Goal: Task Accomplishment & Management: Use online tool/utility

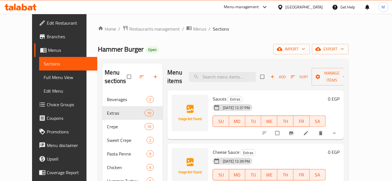
click at [19, 10] on icon at bounding box center [21, 7] width 32 height 7
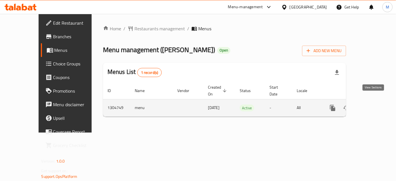
click at [376, 105] on icon "enhanced table" at bounding box center [373, 108] width 7 height 7
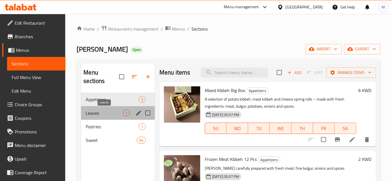
click at [110, 112] on span "Leaves" at bounding box center [104, 113] width 37 height 7
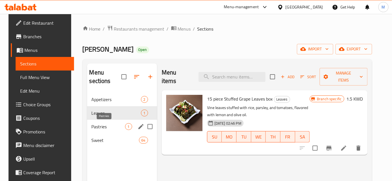
click at [95, 129] on span "Pastries" at bounding box center [109, 126] width 34 height 7
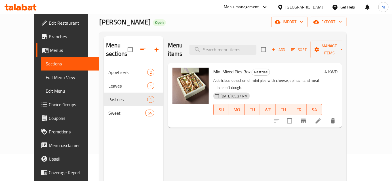
scroll to position [51, 0]
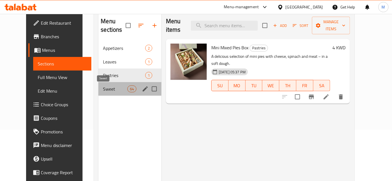
click at [103, 89] on span "Sweet" at bounding box center [115, 89] width 24 height 7
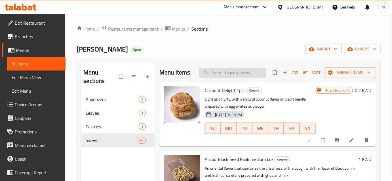
click at [220, 75] on input "search" at bounding box center [232, 73] width 67 height 10
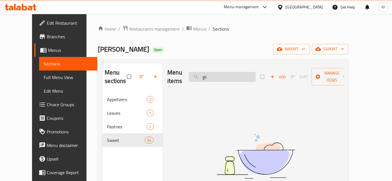
type input "ن"
type input "ك"
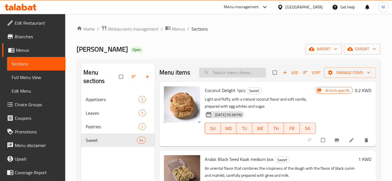
click at [226, 72] on input "search" at bounding box center [232, 73] width 67 height 10
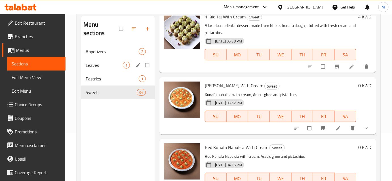
scroll to position [79, 0]
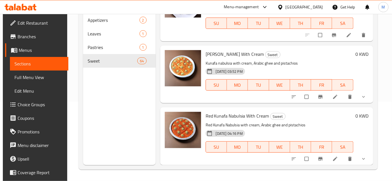
type input "kunafa"
click at [229, 54] on span "Kunafa Nabulsia With Cream" at bounding box center [235, 54] width 58 height 9
copy h6 "Kunafa Nabulsia With Cream"
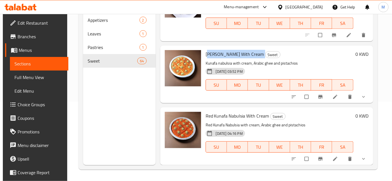
click at [333, 98] on icon at bounding box center [336, 97] width 6 height 6
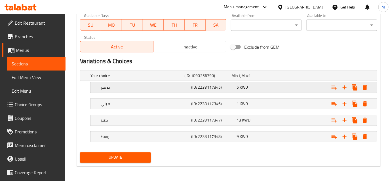
click at [269, 79] on div "5 KWD" at bounding box center [254, 76] width 45 height 6
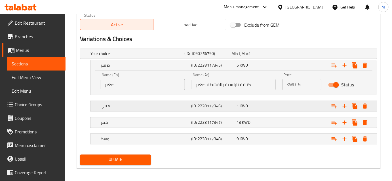
click at [257, 56] on div "1 KWD" at bounding box center [254, 54] width 45 height 6
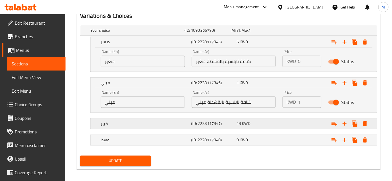
click at [258, 33] on div "13 KWD" at bounding box center [254, 31] width 45 height 6
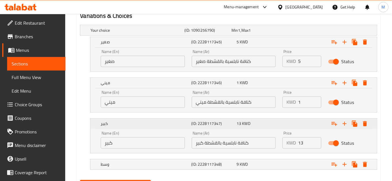
scroll to position [342, 0]
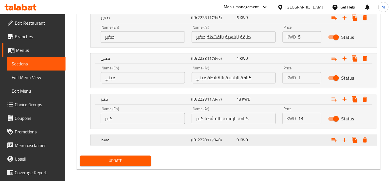
click at [257, 10] on div "9 KWD" at bounding box center [254, 6] width 47 height 8
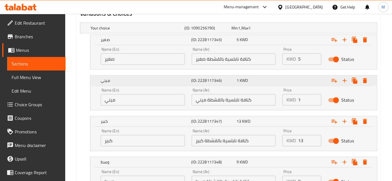
scroll to position [319, 0]
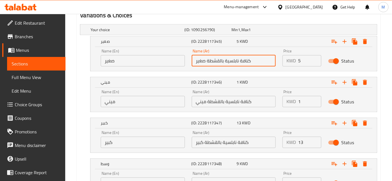
click at [216, 60] on input "كنافة نابلسية بالقشطة صغير" at bounding box center [234, 60] width 84 height 11
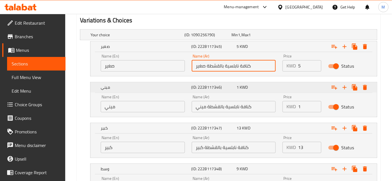
scroll to position [344, 0]
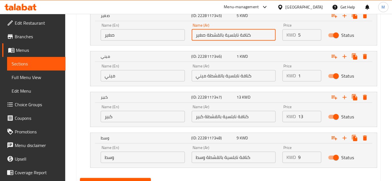
click at [209, 34] on input "كنافة نابلسية بالقشطة صغير" at bounding box center [234, 35] width 84 height 11
click at [120, 34] on input "صغير" at bounding box center [143, 35] width 84 height 11
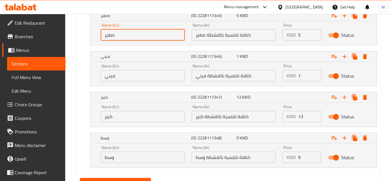
click at [120, 34] on input "صغير" at bounding box center [143, 35] width 84 height 11
paste input "Small Nablus Kunafa with Cream"
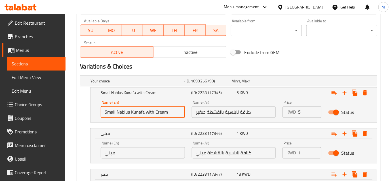
scroll to position [319, 0]
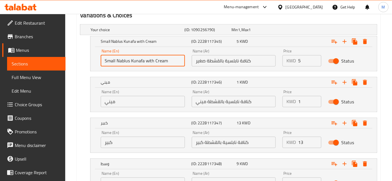
click at [141, 61] on input "Small Nablus Kunafa with Cream" at bounding box center [143, 60] width 84 height 11
click at [117, 61] on input "Small Nablus with Cream" at bounding box center [143, 60] width 84 height 11
paste input "Kunafa"
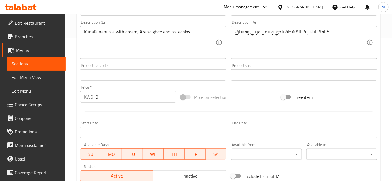
scroll to position [190, 0]
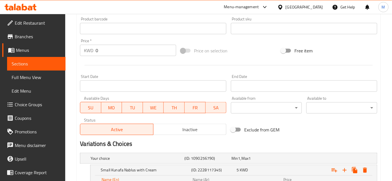
type input "Small Kunafa Nablus with Cream"
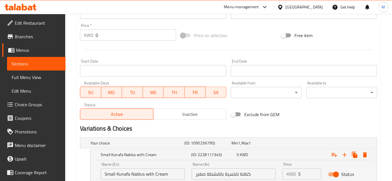
scroll to position [319, 0]
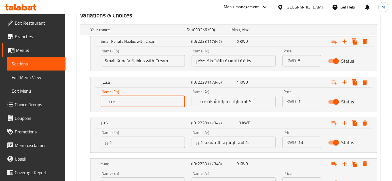
click at [140, 98] on input "ميني" at bounding box center [143, 101] width 84 height 11
paste input "Nabulsi Cheese"
click at [107, 102] on input "Nabulsi Cheese" at bounding box center [143, 101] width 84 height 11
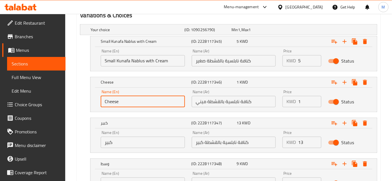
type input "Cheese"
click at [137, 60] on input "Small Kunafa Nablus with Cream" at bounding box center [143, 60] width 84 height 11
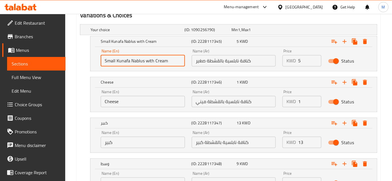
click at [137, 60] on input "Small Kunafa Nablus with Cream" at bounding box center [143, 60] width 84 height 11
paste input "ulsi"
type input "Small Kunafa Nabulsi with Cream"
click at [145, 101] on input "Cheese" at bounding box center [143, 101] width 84 height 11
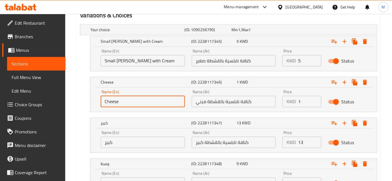
click at [145, 101] on input "Cheese" at bounding box center [143, 101] width 84 height 11
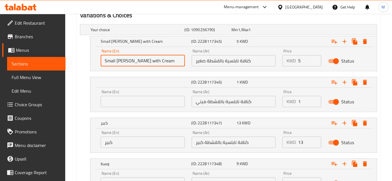
click at [149, 61] on input "Small Kunafa Nabulsi with Cream" at bounding box center [143, 60] width 84 height 11
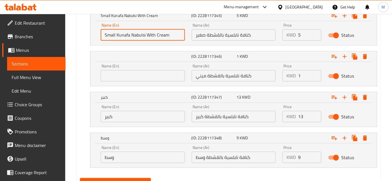
type input "Small Kunafa Nabulsi With Cream"
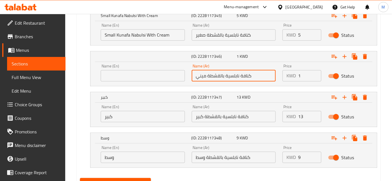
click at [207, 78] on input "كنافة نابلسية بالقشطة ميني" at bounding box center [234, 75] width 84 height 11
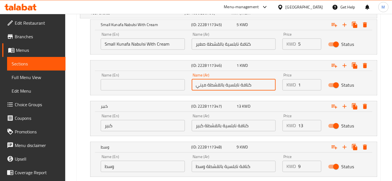
scroll to position [309, 0]
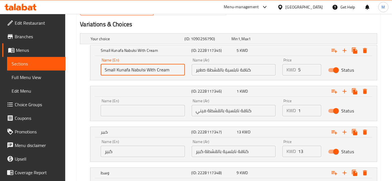
click at [160, 70] on input "Small Kunafa Nabulsi With Cream" at bounding box center [143, 69] width 84 height 11
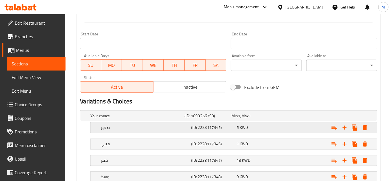
click at [219, 120] on div "(ID: 2228117345)" at bounding box center [207, 116] width 47 height 8
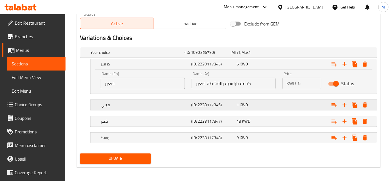
click at [208, 59] on div "ميني (ID: 2228117346) 1 KWD" at bounding box center [230, 52] width 282 height 12
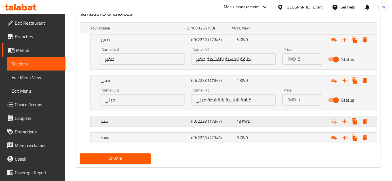
click at [210, 31] on h5 "(ID: 2228117347)" at bounding box center [207, 28] width 45 height 6
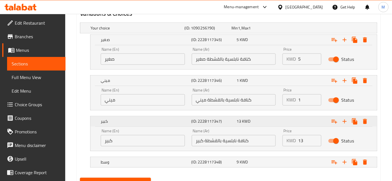
scroll to position [346, 0]
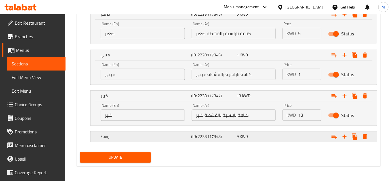
click at [211, 5] on h5 "(ID: 2228117348)" at bounding box center [207, 3] width 45 height 6
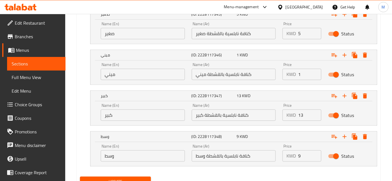
click at [150, 32] on input "صغير" at bounding box center [143, 33] width 84 height 11
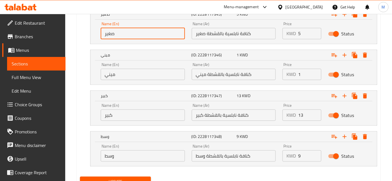
click at [150, 32] on input "صغير" at bounding box center [143, 33] width 84 height 11
paste input "Small Kunafa Nabulsi With Cream"
type input "Small Kunafa Nabulsi With Cream"
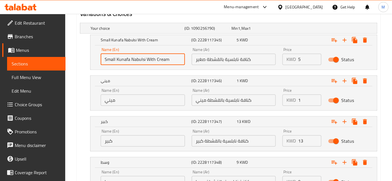
click at [205, 104] on input "كنافة نابلسية بالقشطة ميني" at bounding box center [234, 100] width 84 height 11
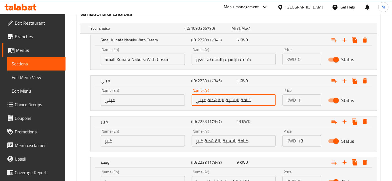
click at [205, 104] on input "كنافة نابلسية بالقشطة ميني" at bounding box center [234, 100] width 84 height 11
click at [146, 99] on input "ميني" at bounding box center [143, 100] width 84 height 11
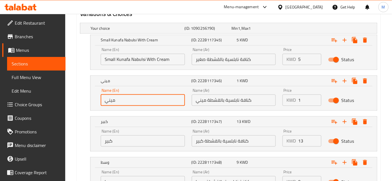
click at [146, 99] on input "ميني" at bounding box center [143, 100] width 84 height 11
paste input "Mini Nablus Kunafa with Cream"
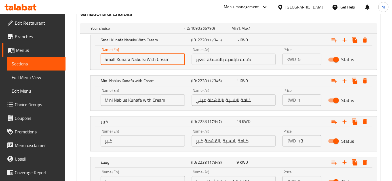
drag, startPoint x: 145, startPoint y: 59, endPoint x: 117, endPoint y: 61, distance: 27.3
click at [117, 61] on input "Small Kunafa Nabulsi With Cream" at bounding box center [143, 59] width 84 height 11
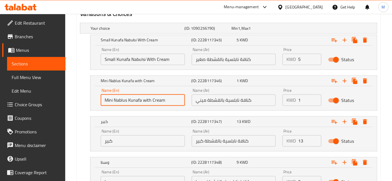
drag, startPoint x: 142, startPoint y: 102, endPoint x: 115, endPoint y: 101, distance: 26.7
click at [115, 101] on input "Mini Nablus Kunafa with Cream" at bounding box center [143, 100] width 84 height 11
paste input "Kunafa Nabuls"
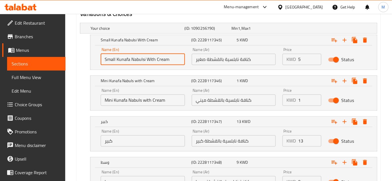
drag, startPoint x: 145, startPoint y: 59, endPoint x: 116, endPoint y: 60, distance: 29.5
click at [116, 60] on input "Small Kunafa Nabulsi With Cream" at bounding box center [143, 59] width 84 height 11
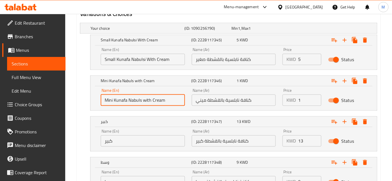
drag, startPoint x: 141, startPoint y: 101, endPoint x: 115, endPoint y: 101, distance: 25.8
click at [115, 101] on input "Mini Kunafa Nabuls with Cream" at bounding box center [143, 100] width 84 height 11
paste input "i"
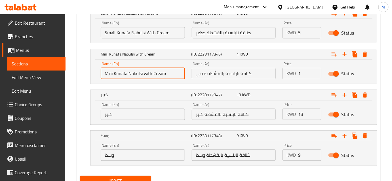
scroll to position [319, 0]
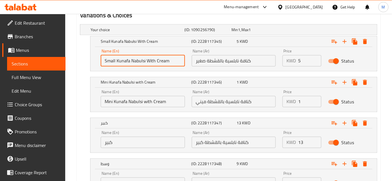
click at [152, 60] on input "Small Kunafa Nabulsi With Cream" at bounding box center [143, 60] width 84 height 11
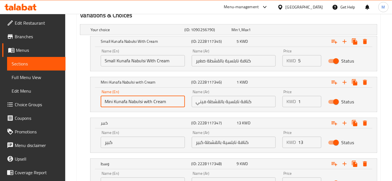
click at [145, 103] on input "Mini Kunafa Nabulsi with Cream" at bounding box center [143, 101] width 84 height 11
paste input "With"
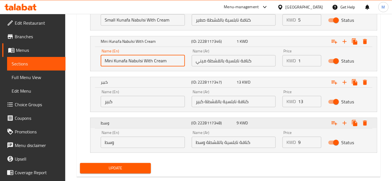
scroll to position [370, 0]
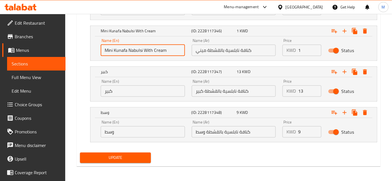
type input "Mini Kunafa Nabulsi With Cream"
click at [135, 91] on input "كبير" at bounding box center [143, 90] width 84 height 11
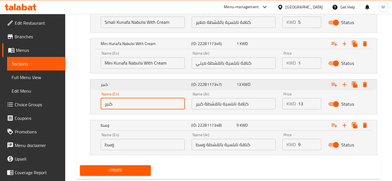
scroll to position [344, 0]
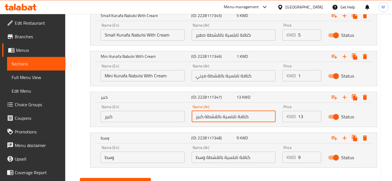
click at [218, 120] on input "كنافة نابلسية بالقشطة كبير" at bounding box center [234, 116] width 84 height 11
click at [197, 118] on input "كنافة نابلسية بالقشطة كبير" at bounding box center [234, 116] width 84 height 11
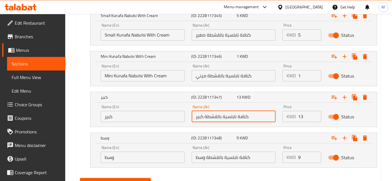
click at [211, 118] on input "كنافة نابلسية بالقشطة كبير" at bounding box center [234, 116] width 84 height 11
click at [148, 119] on input "كبير" at bounding box center [143, 116] width 84 height 11
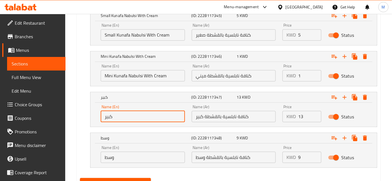
click at [148, 119] on input "كبير" at bounding box center [143, 116] width 84 height 11
paste input "Large Nablus Kunafa with Cream"
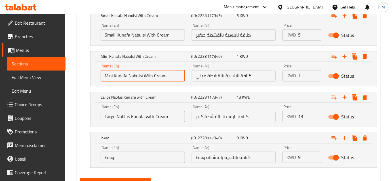
drag, startPoint x: 142, startPoint y: 76, endPoint x: 114, endPoint y: 77, distance: 27.8
click at [114, 77] on input "Mini Kunafa Nabulsi With Cream" at bounding box center [143, 75] width 84 height 11
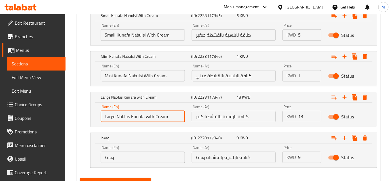
drag, startPoint x: 144, startPoint y: 118, endPoint x: 117, endPoint y: 118, distance: 26.7
click at [117, 118] on input "Large Nablus Kunafa with Cream" at bounding box center [143, 116] width 84 height 11
paste input "Kunafa Nabulsi"
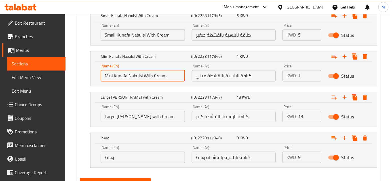
click at [148, 78] on input "Mini Kunafa Nabulsi With Cream" at bounding box center [143, 75] width 84 height 11
click at [150, 117] on input "Large Kunafa Nabulsi with Cream" at bounding box center [143, 116] width 84 height 11
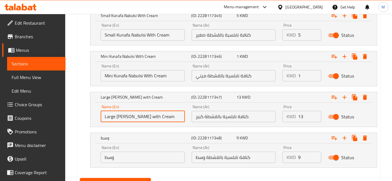
click at [150, 117] on input "Large Kunafa Nabulsi with Cream" at bounding box center [143, 116] width 84 height 11
paste input "W"
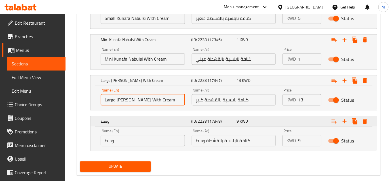
scroll to position [370, 0]
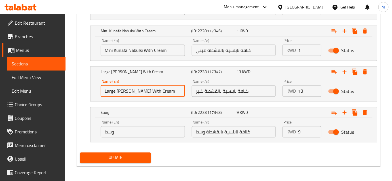
type input "Large Kunafa Nabulsi With Cream"
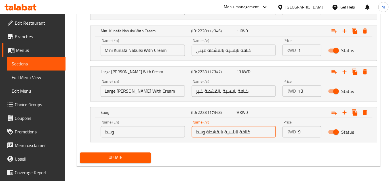
click at [219, 129] on input "كنافة نابلسية بالقشطة وسط" at bounding box center [234, 131] width 84 height 11
click at [157, 124] on div "Name (En) وسط Name (En)" at bounding box center [143, 128] width 84 height 17
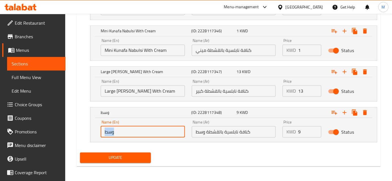
click at [149, 129] on input "وسط" at bounding box center [143, 131] width 84 height 11
paste input "Nablus Kunafa with Cream Medium"
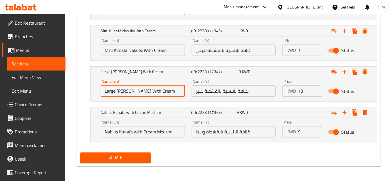
drag, startPoint x: 145, startPoint y: 92, endPoint x: 116, endPoint y: 92, distance: 29.0
click at [116, 92] on input "Large Kunafa Nabulsi With Cream" at bounding box center [143, 90] width 84 height 11
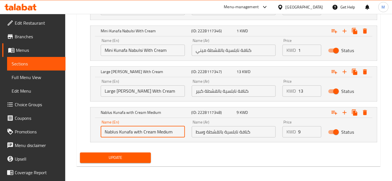
drag, startPoint x: 133, startPoint y: 131, endPoint x: 91, endPoint y: 131, distance: 42.6
click at [91, 131] on div "Name (En) Nablus Kunafa with Cream Medium Name (En) Name (Ar) كنافة نابلسية بال…" at bounding box center [234, 130] width 287 height 24
paste input "Kunafa Nabulsi"
click at [164, 132] on input "Kunafa Nabulsi with Cream Medium" at bounding box center [143, 131] width 84 height 11
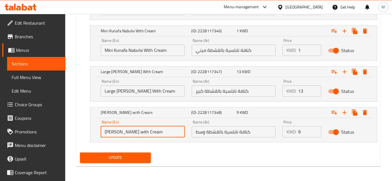
click at [105, 130] on input "Kunafa Nabulsi with Cream" at bounding box center [143, 131] width 84 height 11
paste input "Medium"
click at [105, 133] on input "Medium Kunafa Nabulsi with Cream" at bounding box center [143, 131] width 84 height 11
type input "Medium Kunafa Nabulsi with Cream"
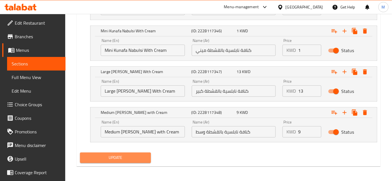
click at [125, 157] on span "Update" at bounding box center [116, 157] width 62 height 7
click at [121, 155] on span "Update" at bounding box center [116, 157] width 62 height 7
click at [119, 153] on button "Update" at bounding box center [115, 158] width 71 height 11
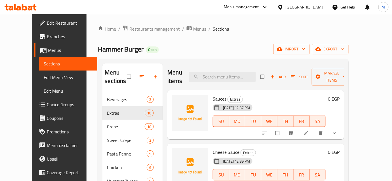
click at [319, 8] on div "[GEOGRAPHIC_DATA]" at bounding box center [304, 7] width 37 height 6
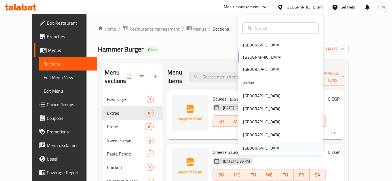
click at [274, 151] on div "United Arab Emirates" at bounding box center [261, 148] width 37 height 6
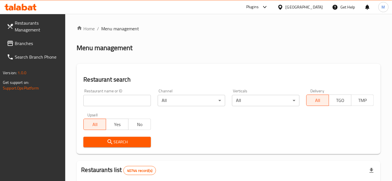
click at [36, 43] on span "Branches" at bounding box center [38, 43] width 46 height 7
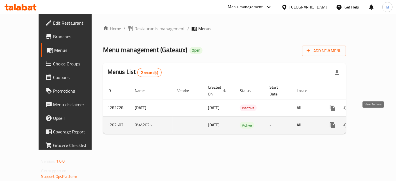
click at [376, 122] on icon "enhanced table" at bounding box center [373, 125] width 7 height 7
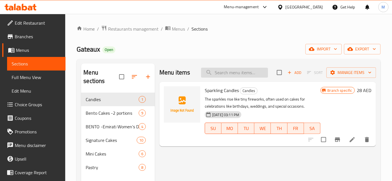
click at [225, 73] on input "search" at bounding box center [234, 73] width 67 height 10
click at [235, 72] on input "search" at bounding box center [234, 73] width 67 height 10
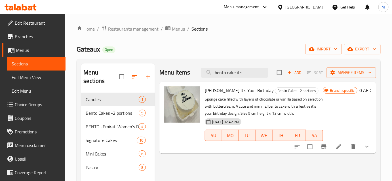
type input "bento cake it's"
click at [237, 90] on span "[PERSON_NAME] It's Your Birthday" at bounding box center [239, 90] width 69 height 9
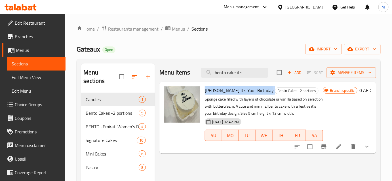
click at [237, 90] on span "[PERSON_NAME] It's Your Birthday" at bounding box center [239, 90] width 69 height 9
copy h6 "[PERSON_NAME] It's Your Birthday"
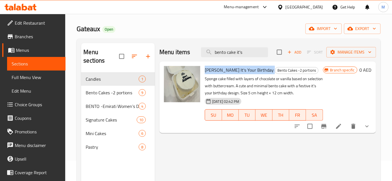
scroll to position [51, 0]
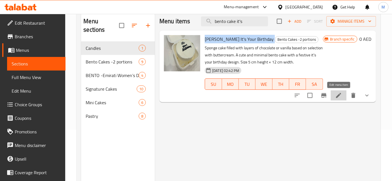
click at [341, 96] on icon at bounding box center [339, 95] width 7 height 7
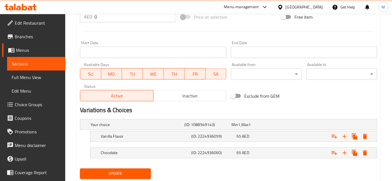
scroll to position [240, 0]
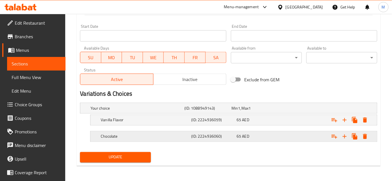
click at [169, 111] on h5 "Chocolate" at bounding box center [137, 109] width 92 height 6
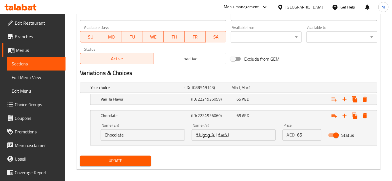
scroll to position [262, 0]
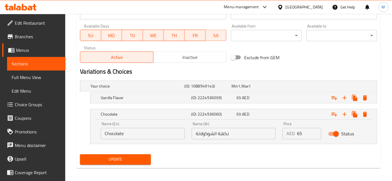
click at [160, 137] on input "Chocolate" at bounding box center [143, 133] width 84 height 11
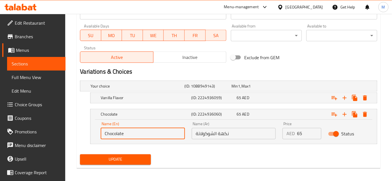
click at [160, 137] on input "Chocolate" at bounding box center [143, 133] width 84 height 11
click at [213, 153] on div "Update" at bounding box center [229, 159] width 302 height 15
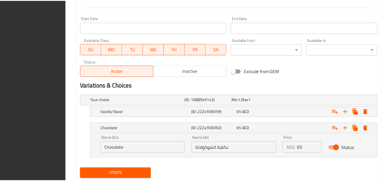
scroll to position [264, 0]
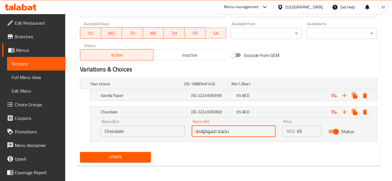
drag, startPoint x: 214, startPoint y: 130, endPoint x: 230, endPoint y: 130, distance: 15.9
click at [230, 130] on input "نكهة الشوكولاتة" at bounding box center [234, 131] width 84 height 11
type input "شوكولاتة"
click at [138, 156] on span "Update" at bounding box center [116, 157] width 62 height 7
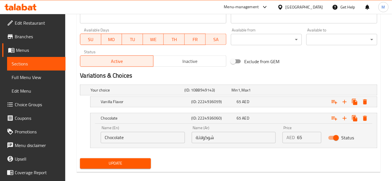
scroll to position [85, 0]
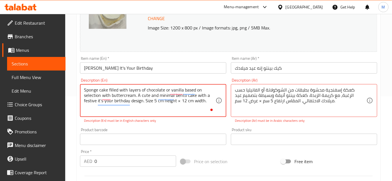
click at [144, 104] on textarea "Sponge cake filled with layers of chocolate or vanilla based on selection with …" at bounding box center [150, 100] width 132 height 27
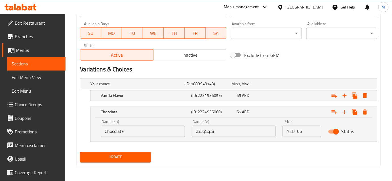
type textarea "Sponge cake filled with layers of chocolate or vanilla based on selection with …"
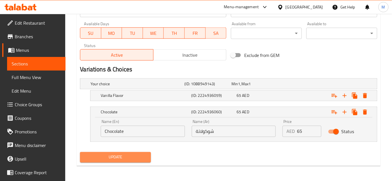
click at [136, 158] on span "Update" at bounding box center [116, 157] width 62 height 7
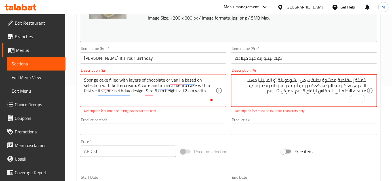
click at [307, 93] on textarea "كعكة إسفنجية محشوة بطبقات من الشوكولاتة أو الفانيليا حسب الرغبة، مع كريمة الزبد…" at bounding box center [301, 91] width 132 height 27
click at [307, 92] on textarea "كعكة إسفنجية محشوة بطبقات من الشوكولاتة أو الفانيليا حسب الرغبة، مع كريمة الزبد…" at bounding box center [301, 91] width 132 height 27
click at [309, 92] on textarea "كعكة إسفنجية محشوة بطبقات من الشوكولاتة أو الفانيليا حسب الرغبة، مع كريمة الزبد…" at bounding box center [301, 91] width 132 height 27
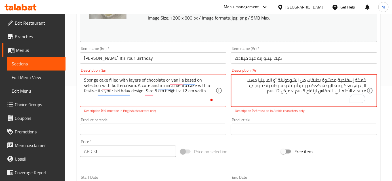
click at [307, 91] on textarea "كعكة إسفنجية محشوة بطبقات من الشوكولاتة أو الفانيليا حسب الرغبة، مع كريمة الزبد…" at bounding box center [301, 91] width 132 height 27
drag, startPoint x: 167, startPoint y: 159, endPoint x: 273, endPoint y: 100, distance: 120.9
click at [273, 100] on textarea "كعكة إسفنجية محشوة بطبقات من الشوكولاتة أو الفانيليا حسب الرغبة، مع كريمة الزبد…" at bounding box center [301, 91] width 132 height 27
click at [307, 91] on textarea "كعكة إسفنجية محشوة بطبقات من الشوكولاتة أو الفانيليا حسب الرغبة، مع كريمة الزبد…" at bounding box center [301, 91] width 132 height 27
click at [307, 93] on textarea "كعكة إسفنجية محشوة بطبقات من الشوكولاتة أو الفانيليا حسب الرغبة، مع كريمة الزبد…" at bounding box center [301, 91] width 132 height 27
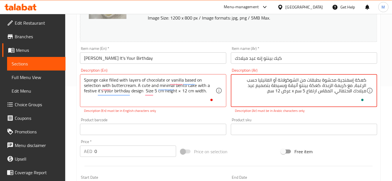
click at [279, 93] on textarea "كعكة إسفنجية محشوة بطبقات من الشوكولاتة أو الفانيليا حسب الرغبة، مع كريمة الزبد…" at bounding box center [301, 91] width 132 height 27
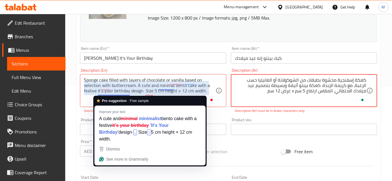
click at [116, 97] on div "Pro suggestion · Free sample Improve your text A cute and minimal minimalist be…" at bounding box center [150, 131] width 114 height 71
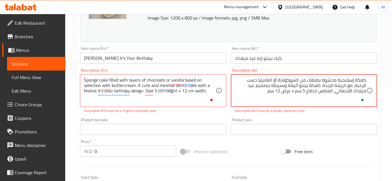
type textarea "كعكة إسفنجية محشوة بطبقات من الشوكولاتة أو الفانيليا حسب الرغبة، مع كريمة الزبد…"
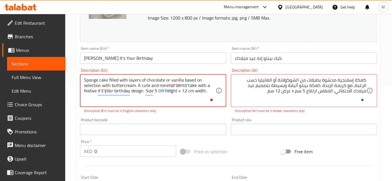
click at [178, 90] on textarea "Sponge cake filled with layers of chocolate or vanilla based on selection with …" at bounding box center [150, 91] width 132 height 27
click at [206, 91] on textarea "Sponge cake filled with layers of chocolate or vanilla based on selection with …" at bounding box center [150, 91] width 132 height 27
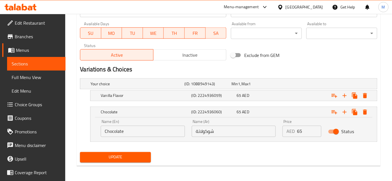
type textarea "Sponge cake filled with layers of chocolate or vanilla based on selection with …"
click at [128, 156] on span "Update" at bounding box center [116, 157] width 62 height 7
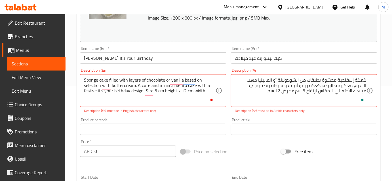
click at [369, 80] on div "كعكة إسفنجية محشوة بطبقات من الشوكولاتة أو الفانيليا حسب الرغبة، مع كريمة الزبد…" at bounding box center [304, 90] width 146 height 33
click at [367, 80] on div "كعكة إسفنجية محشوة بطبقات من الشوكولاتة أو الفانيليا حسب الرغبة، مع كريمة الزبد…" at bounding box center [304, 90] width 146 height 33
click at [360, 81] on textarea "كعكة إسفنجية محشوة بطبقات من الشوكولاتة أو الفانيليا حسب الرغبة، مع كريمة الزبد…" at bounding box center [301, 91] width 132 height 27
click at [365, 81] on textarea "كعكة إسفنجية محشوة بطبقات من الشوكولاتة أو الفانيليا حسب الرغبة، مع كريمة الزبد…" at bounding box center [301, 91] width 132 height 27
click at [367, 81] on div "كعكة إسفنجية محشوة بطبقات من الشوكولاتة أو الفانيليا حسب الرغبة، مع كريمة الزبد…" at bounding box center [304, 90] width 146 height 33
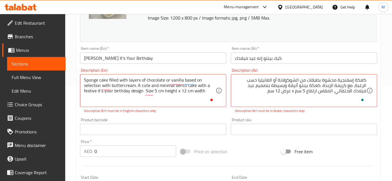
click at [368, 80] on div "كعكة إسفنجية محشوة بطبقات من الشوكولاتة أو الفانيليا حسب الرغبة، مع كريمة الزبد…" at bounding box center [304, 90] width 146 height 33
drag, startPoint x: 332, startPoint y: 80, endPoint x: 313, endPoint y: 88, distance: 20.2
click at [313, 88] on textarea "كعكة إسفنجية محشوة بطبقات من الشوكولاتة أو الفانيليا حسب الرغبة، مع كريمة الزبد…" at bounding box center [301, 91] width 132 height 27
click at [308, 91] on textarea "كعكة إسفنجية محشوة بطبقات من الشوكولاتة أو الفانيليا حسب الرغبة، مع كريمة الزبد…" at bounding box center [301, 91] width 132 height 27
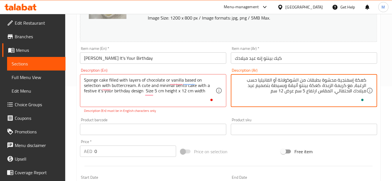
type textarea "كعكة إسفنجية محشوة بطبقات من الشوكولاتة أو الفانيليا حسب الرغبة، مع كريمة الزبد…"
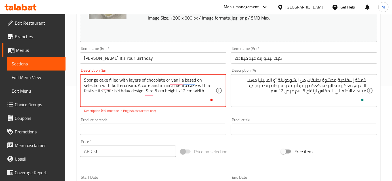
type textarea "Sponge cake filled with layers of chocolate or vanilla based on selection with …"
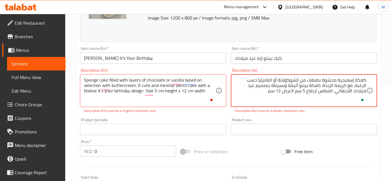
type textarea "كعكة إسفنجية محشوة بطبقات من الشوكولاتة أو الفانيليا حسب الرغبة، مع كريمة الزبد…"
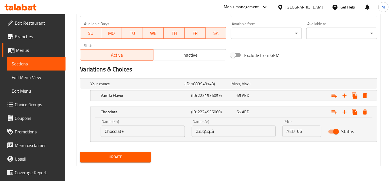
click at [137, 156] on span "Update" at bounding box center [116, 157] width 62 height 7
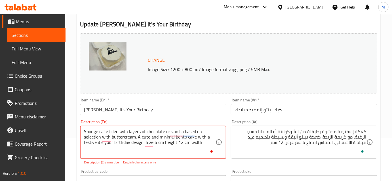
scroll to position [29, 0]
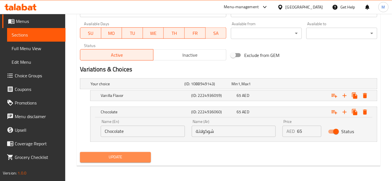
click at [124, 157] on span "Update" at bounding box center [116, 157] width 62 height 7
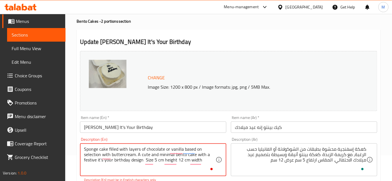
scroll to position [77, 0]
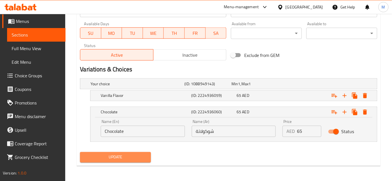
click at [126, 156] on span "Update" at bounding box center [116, 157] width 62 height 7
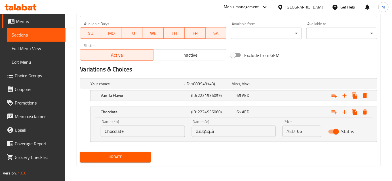
scroll to position [95, 0]
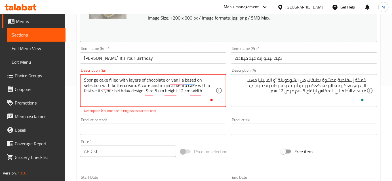
drag, startPoint x: 136, startPoint y: 86, endPoint x: 136, endPoint y: 92, distance: 6.2
click at [136, 88] on textarea "Sponge cake filled with layers of chocolate or vanilla based on selection with …" at bounding box center [150, 91] width 132 height 27
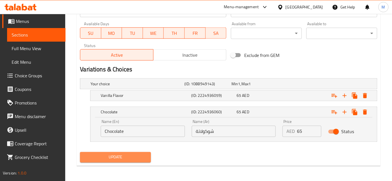
click at [128, 154] on span "Update" at bounding box center [116, 157] width 62 height 7
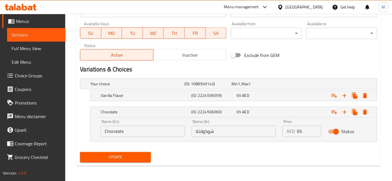
scroll to position [89, 0]
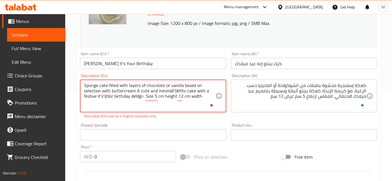
click at [101, 97] on textarea "Sponge cake filled with layers of chocolate or vanilla based on selection with …" at bounding box center [150, 96] width 132 height 27
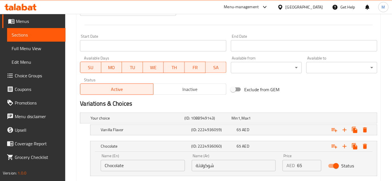
scroll to position [264, 0]
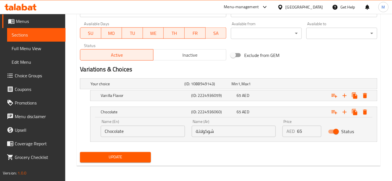
click at [130, 156] on span "Update" at bounding box center [116, 157] width 62 height 7
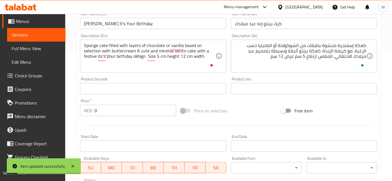
scroll to position [110, 0]
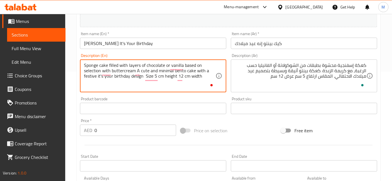
type textarea "Sponge cake filled with layers of chocolate or vanilla based on selection with …"
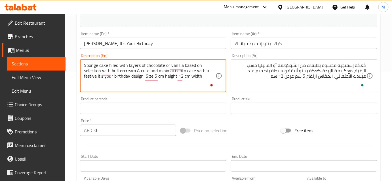
scroll to position [29, 0]
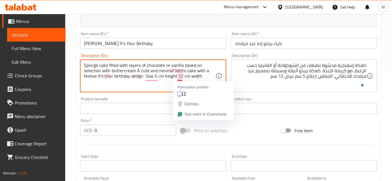
click at [176, 78] on textarea "Sponge cake filled with layers of chocolate or vanilla based on selection with …" at bounding box center [150, 76] width 132 height 27
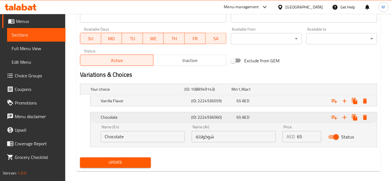
scroll to position [264, 0]
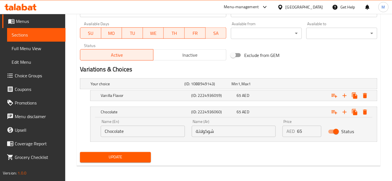
type textarea "Sponge cake filled with layers of chocolate or vanilla based on selection with …"
click at [133, 157] on span "Update" at bounding box center [116, 157] width 62 height 7
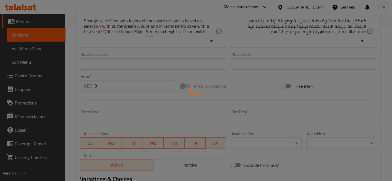
scroll to position [135, 0]
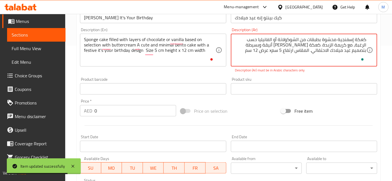
click at [311, 51] on textarea "كعكة إسفنجية محشوة بطبقات من الشوكولاتة أو الفانيليا حسب الرغبة، مع كريمة الزبد…" at bounding box center [301, 50] width 132 height 27
click at [307, 51] on textarea "كعكة إسفنجية محشوة بطبقات من الشوكولاتة أو الفانيليا حسب الرغبة، مع كريمة الزبد…" at bounding box center [301, 50] width 132 height 27
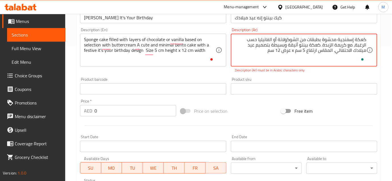
click at [308, 51] on textarea "كعكة إسفنجية محشوة بطبقات من الشوكولاتة أو الفانيليا حسب الرغبة، مع كريمة الزبد…" at bounding box center [301, 50] width 132 height 27
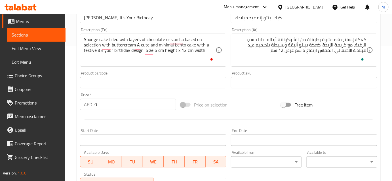
click at [27, 168] on footer "Version: 1.0.0 Get support on: Support.OpsPlatform" at bounding box center [33, 181] width 66 height 29
click at [313, 53] on textarea "كعكة إسفنجية محشوة بطبقات من الشوكولاتة أو الفانيليا حسب الرغبة، مع كريمة الزبد…" at bounding box center [301, 50] width 132 height 27
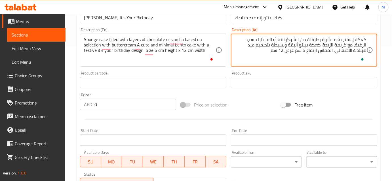
click at [309, 52] on textarea "كعكة إسفنجية محشوة بطبقات من الشوكولاتة أو الفانيليا حسب الرغبة، مع كريمة الزبد…" at bounding box center [301, 50] width 132 height 27
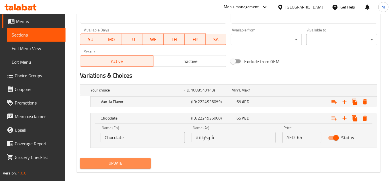
click at [125, 162] on span "Update" at bounding box center [116, 163] width 62 height 7
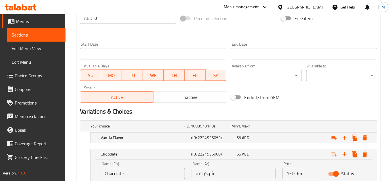
scroll to position [250, 0]
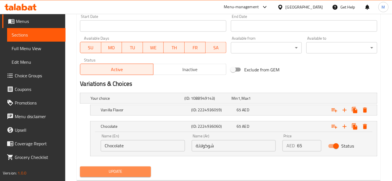
click at [125, 171] on span "Update" at bounding box center [116, 172] width 62 height 7
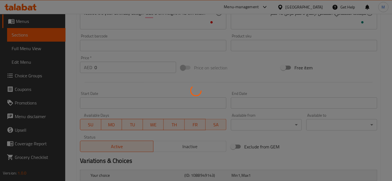
scroll to position [146, 0]
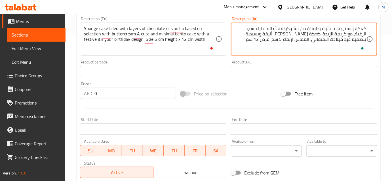
click at [332, 36] on textarea "كعكة إسفنجية محشوة بطبقات من الشوكولاتة أو الفانيليا حسب الرغبة، مع كريمة الزبد…" at bounding box center [301, 39] width 132 height 27
click at [262, 89] on div "Price on selection" at bounding box center [229, 93] width 101 height 15
click at [312, 28] on textarea "كعكة إسفنجية محشوة بطبقات من الشوكولاتة أو الفانيليا حسب الرغبة، مع كريمة الزبد…" at bounding box center [301, 39] width 132 height 27
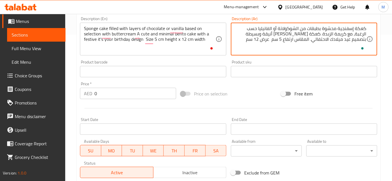
click at [312, 28] on textarea "كعكة إسفنجية محشوة بطبقات من الشوكولاتة أو الفانيليا حسب الرغبة، مع كريمة الزبد…" at bounding box center [301, 39] width 132 height 27
paste textarea "ْX"
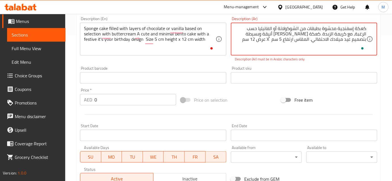
click at [307, 39] on textarea "كعكة إسفنجية محشوة بطبقات من الشوكولاتة أو الفانيليا حسب الرغبة، مع كريمة الزبد…" at bounding box center [301, 39] width 132 height 27
type textarea "كعكة إسفنجية محشوة بطبقات من الشوكولاتة أو الفانيليا حسب الرغبة، مع كريمة الزبد…"
click at [320, 32] on textarea "كعكة إسفنجية محشوة بطبقات من الشوكولاتة أو الفانيليا حسب الرغبة، مع كريمة الزبد…" at bounding box center [301, 39] width 132 height 27
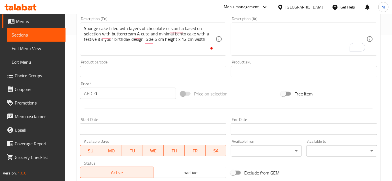
click at [298, 40] on textarea "To enrich screen reader interactions, please activate Accessibility in Grammarl…" at bounding box center [301, 39] width 132 height 27
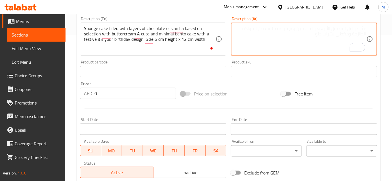
paste textarea "كعكة إسفنجية محشوة بطبقات من الشوكولاتة أو الفانيليا حسب الرغبة، مع كريمة الزبد…"
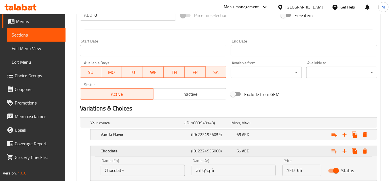
scroll to position [271, 0]
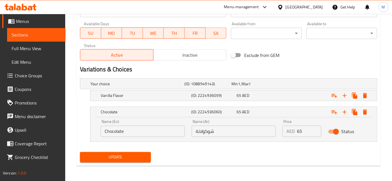
click at [149, 158] on button "Update" at bounding box center [115, 157] width 71 height 11
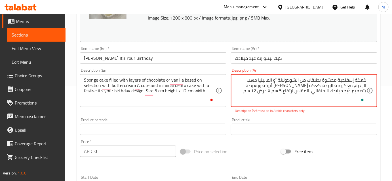
click at [368, 79] on div "كعكة إسفنجية محشوة بطبقات من الشوكولاتة أو الفانيليا حسب الرغبة، مع كريمة الزبد…" at bounding box center [304, 90] width 146 height 33
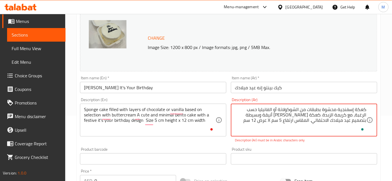
scroll to position [43, 0]
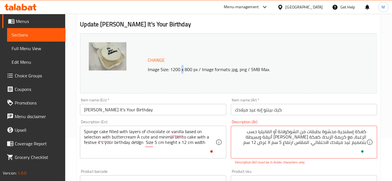
click at [182, 70] on p "Image Size: 1200 x 800 px / Image formats: jpg, png / 5MB Max." at bounding box center [251, 69] width 210 height 7
copy p "x"
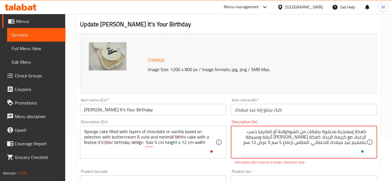
click at [308, 144] on textarea "كعكة إسفنجية محشوة بطبقات من الشوكولاتة أو الفانيليا حسب الرغبة، مع كريمة الزبد…" at bounding box center [301, 142] width 132 height 27
paste textarea "x"
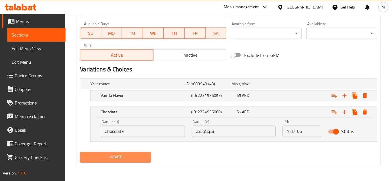
click at [125, 155] on span "Update" at bounding box center [116, 157] width 62 height 7
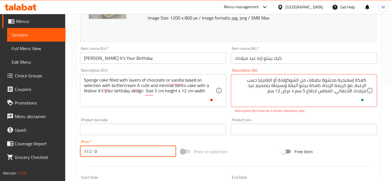
click at [125, 155] on input "0" at bounding box center [136, 151] width 82 height 11
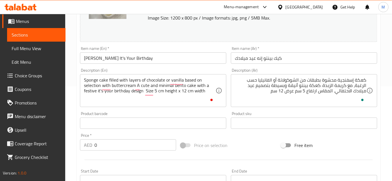
click at [356, 162] on div at bounding box center [229, 160] width 302 height 14
click at [318, 177] on input "Start Date" at bounding box center [304, 180] width 146 height 11
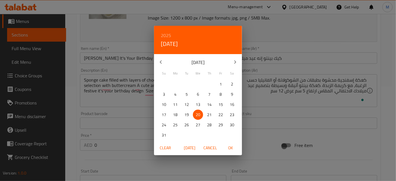
click at [213, 150] on span "Cancel" at bounding box center [211, 148] width 14 height 7
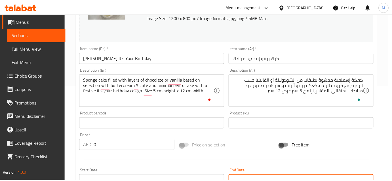
scroll to position [100, 0]
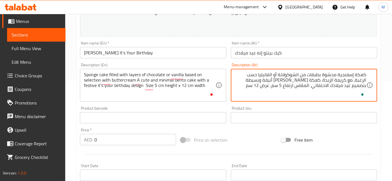
type textarea "كعكة إسفنجية محشوة بطبقات من الشوكولاتة أو الفانيليا حسب الرغبة، مع كريمة الزبد…"
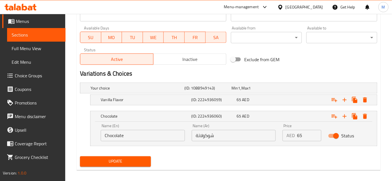
scroll to position [264, 0]
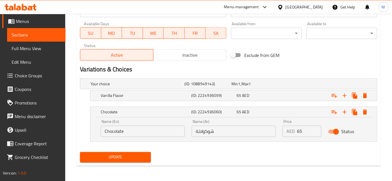
type textarea "Sponge cake filled with layers of chocolate or vanilla based on selection with …"
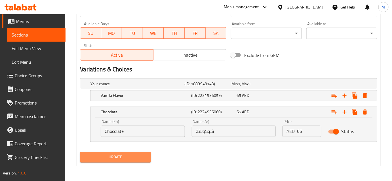
click at [128, 158] on span "Update" at bounding box center [116, 157] width 62 height 7
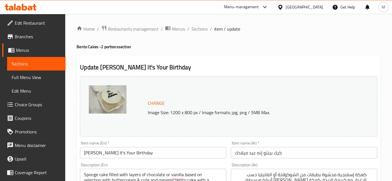
scroll to position [264, 0]
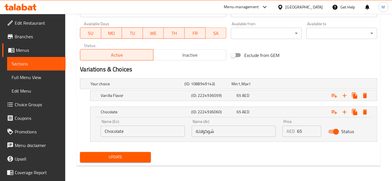
click at [324, 150] on div "Update" at bounding box center [229, 157] width 302 height 15
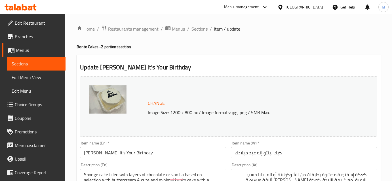
scroll to position [264, 0]
